Goal: Task Accomplishment & Management: Use online tool/utility

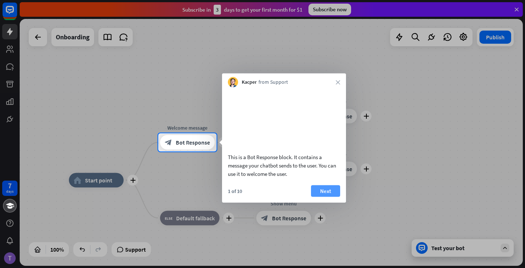
click at [332, 197] on button "Next" at bounding box center [325, 191] width 29 height 12
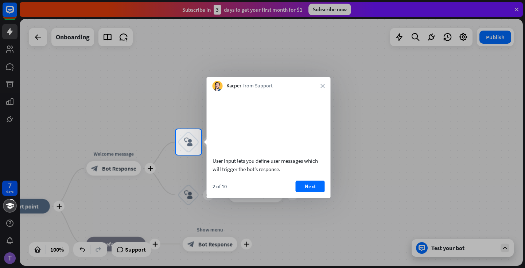
click at [514, 9] on div at bounding box center [262, 64] width 525 height 129
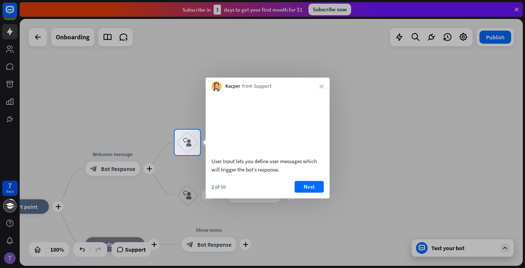
click at [517, 9] on div at bounding box center [262, 65] width 525 height 130
click at [305, 193] on button "Next" at bounding box center [308, 187] width 29 height 12
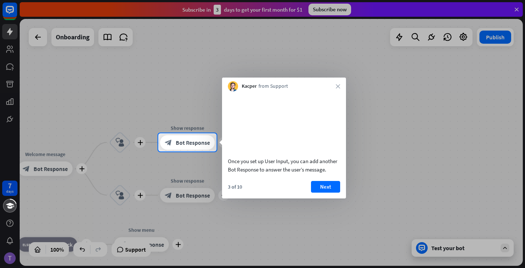
click at [336, 89] on div "Kacper from Support close" at bounding box center [284, 85] width 124 height 14
click at [336, 88] on icon "close" at bounding box center [338, 86] width 4 height 4
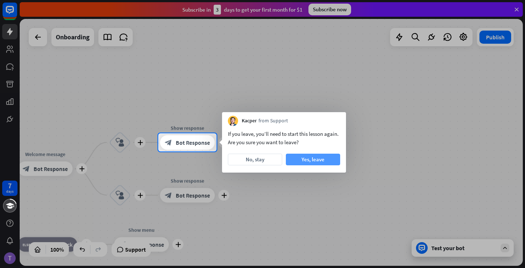
click at [302, 159] on button "Yes, leave" at bounding box center [313, 160] width 54 height 12
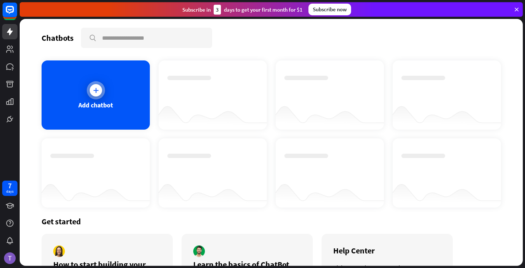
click at [114, 108] on div "Add chatbot" at bounding box center [96, 94] width 108 height 69
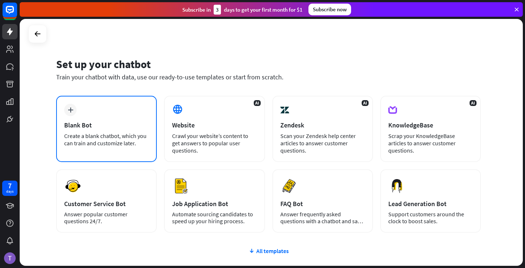
click at [139, 134] on div "Create a blank chatbot, which you can train and customize later." at bounding box center [106, 139] width 85 height 15
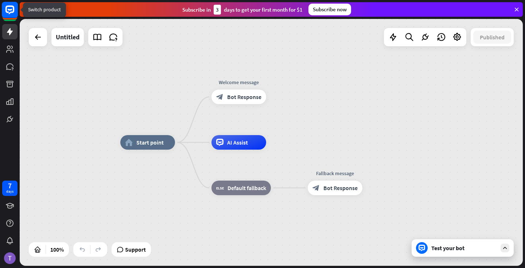
click at [13, 9] on icon at bounding box center [9, 9] width 9 height 9
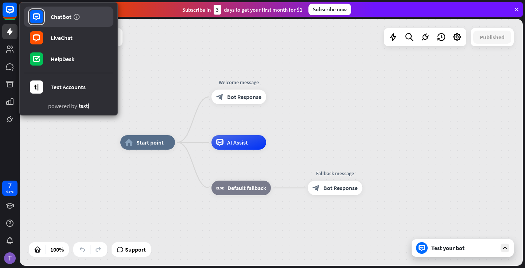
click at [48, 19] on link "ChatBot" at bounding box center [69, 17] width 90 height 20
